Goal: Answer question/provide support: Share knowledge or assist other users

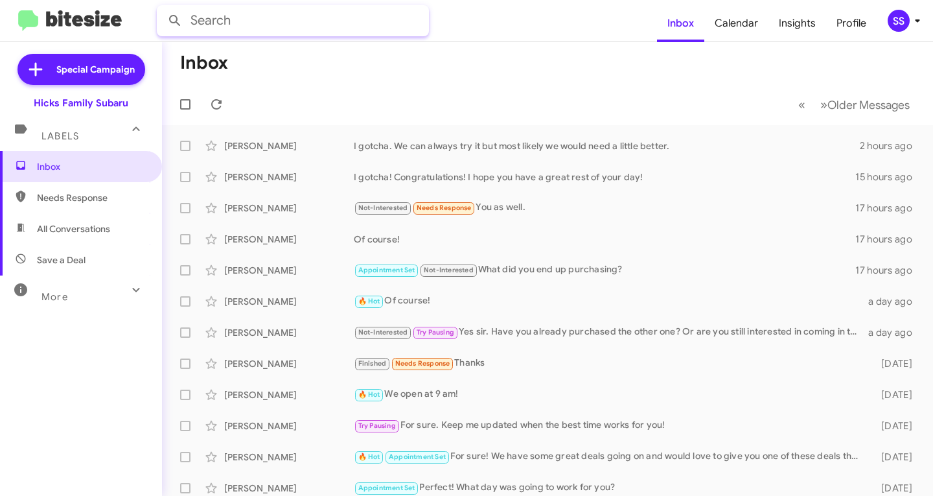
click at [323, 21] on input "text" at bounding box center [293, 20] width 272 height 31
type input "3252774549"
click at [162, 8] on button at bounding box center [175, 21] width 26 height 26
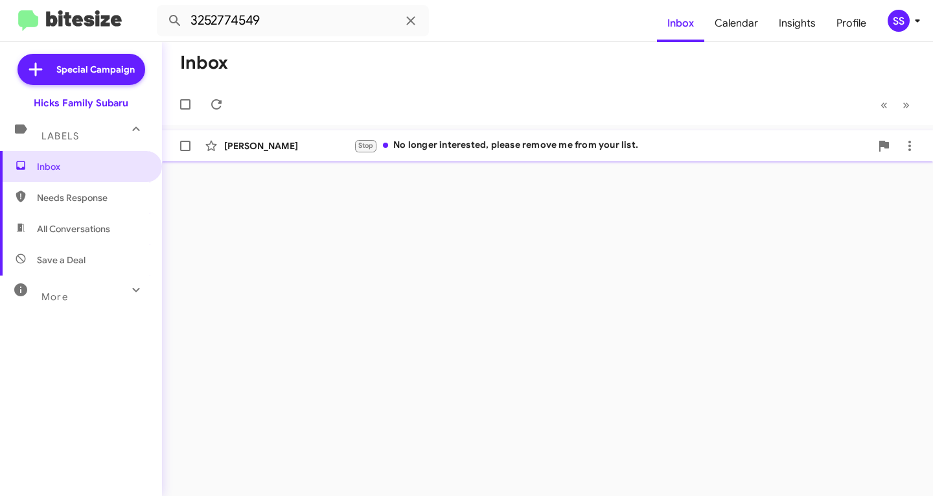
click at [498, 148] on div "Stop No longer interested, please remove me from your list." at bounding box center [612, 145] width 517 height 15
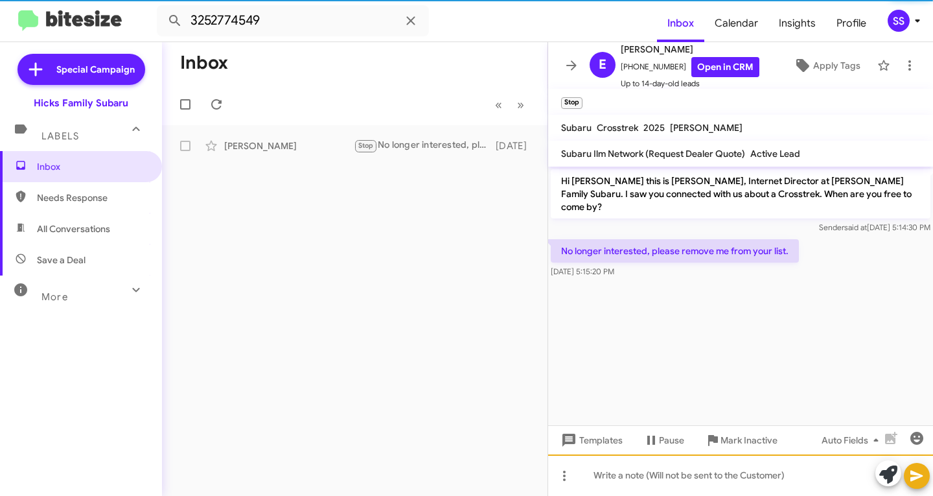
click at [685, 484] on div at bounding box center [740, 474] width 385 height 41
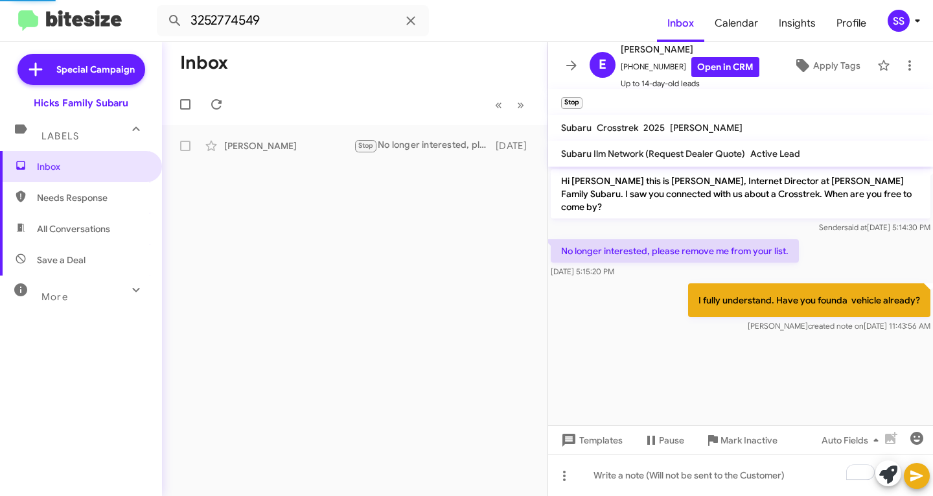
click at [106, 204] on span "Needs Response" at bounding box center [92, 197] width 110 height 13
type input "in:needs-response"
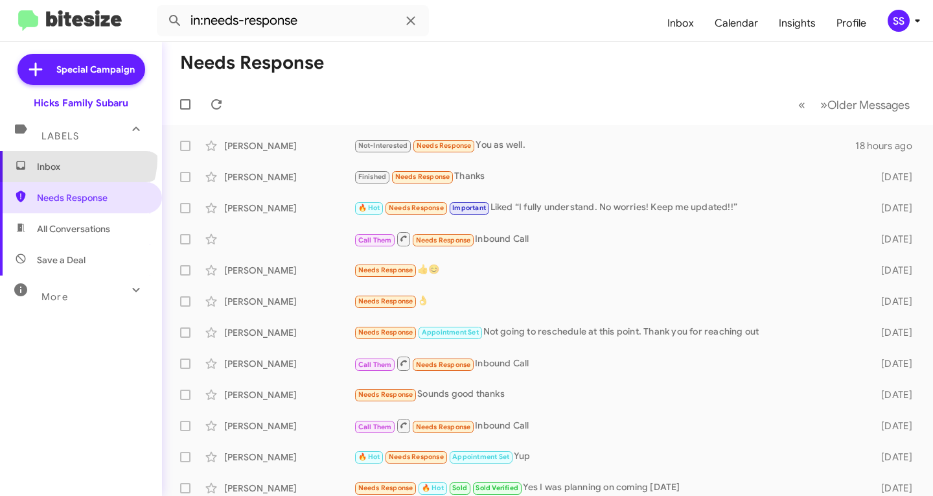
click at [77, 159] on span "Inbox" at bounding box center [81, 166] width 162 height 31
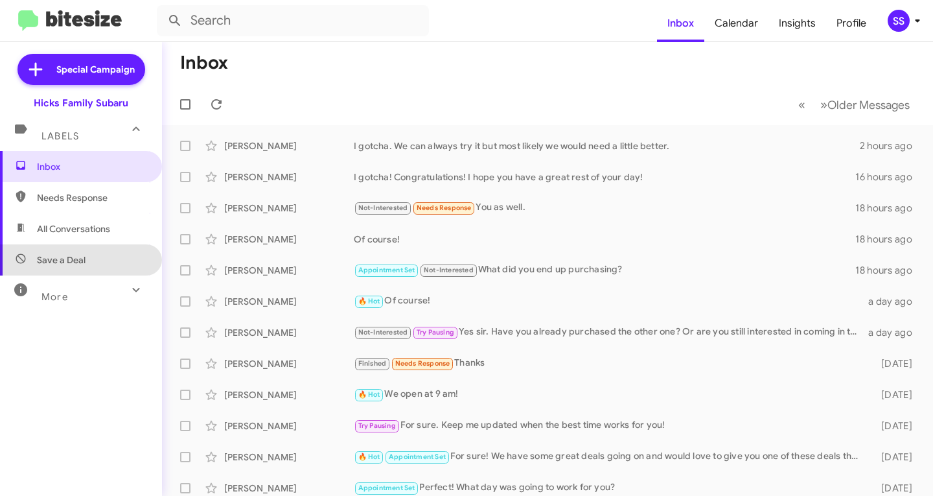
click at [82, 258] on span "Save a Deal" at bounding box center [61, 259] width 49 height 13
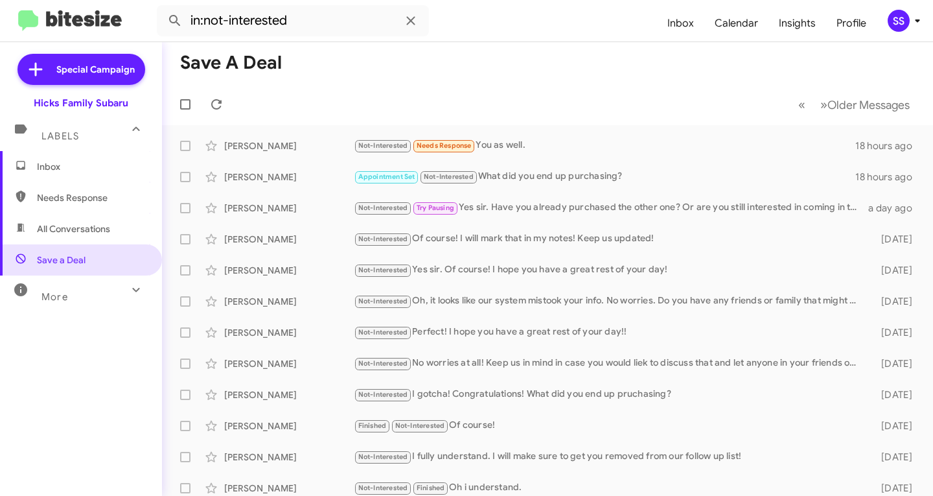
click at [76, 208] on span "Needs Response" at bounding box center [81, 197] width 162 height 31
type input "in:needs-response"
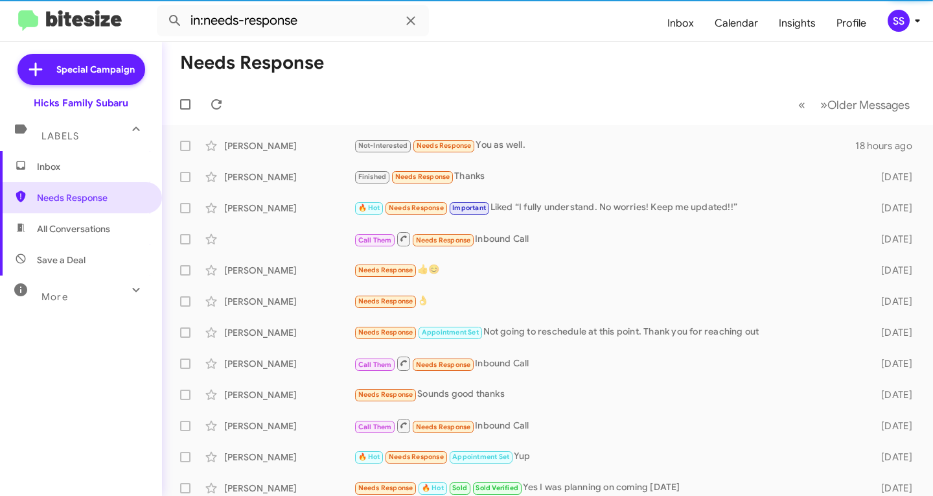
click at [83, 170] on span "Inbox" at bounding box center [92, 166] width 110 height 13
